Goal: Transaction & Acquisition: Download file/media

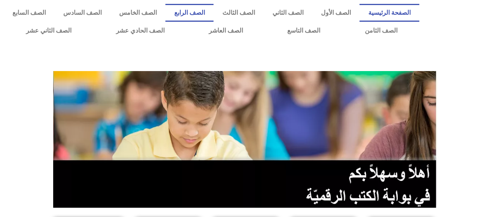
click at [214, 15] on link "الصف الرابع" at bounding box center [189, 13] width 48 height 18
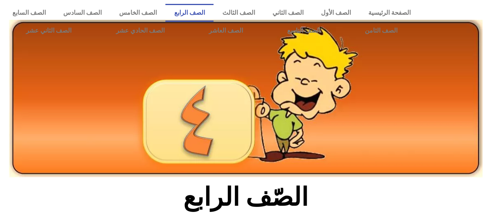
scroll to position [190, 0]
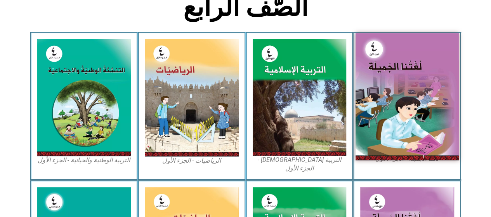
click at [410, 109] on img at bounding box center [407, 96] width 103 height 127
click at [415, 128] on img at bounding box center [407, 96] width 103 height 127
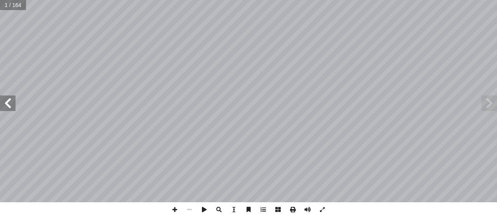
click at [290, 212] on span at bounding box center [292, 209] width 15 height 15
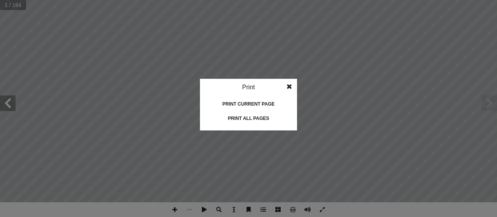
click at [304, 187] on idv "Print Print current page Print left page Print right page Print all pages" at bounding box center [248, 108] width 497 height 217
click at [260, 119] on div "Print all pages" at bounding box center [249, 118] width 78 height 12
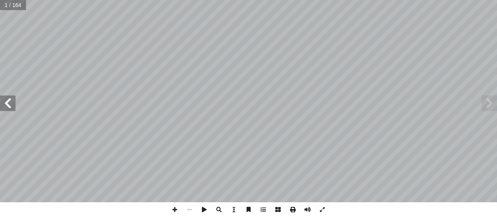
click at [294, 210] on span at bounding box center [292, 209] width 15 height 15
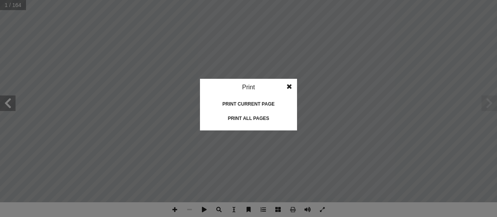
click at [258, 120] on div "Print all pages" at bounding box center [249, 118] width 78 height 12
